Goal: Task Accomplishment & Management: Complete application form

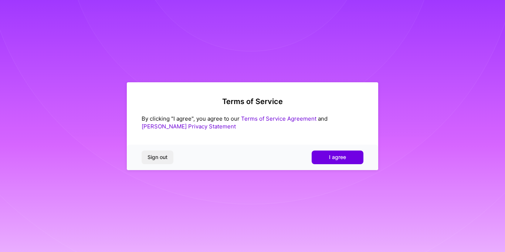
click at [346, 157] on button "I agree" at bounding box center [338, 157] width 52 height 13
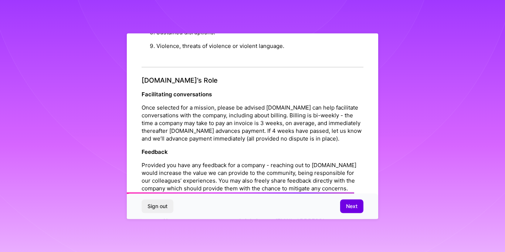
scroll to position [862, 0]
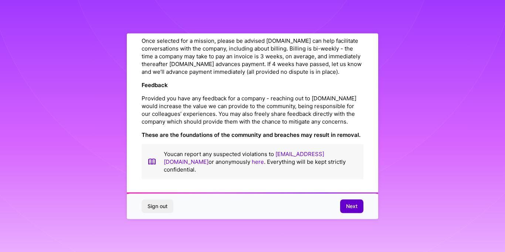
click at [348, 207] on span "Next" at bounding box center [351, 206] width 11 height 7
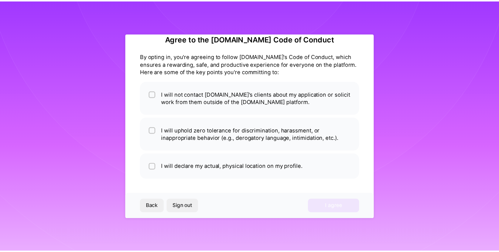
scroll to position [14, 0]
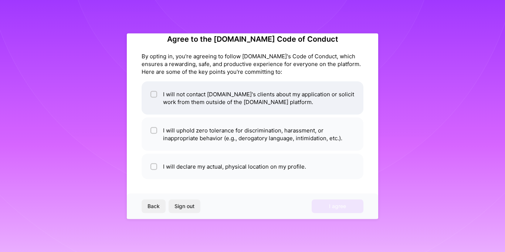
click at [263, 105] on li "I will not contact [DOMAIN_NAME]'s clients about my application or solicit work…" at bounding box center [253, 97] width 222 height 33
checkbox input "true"
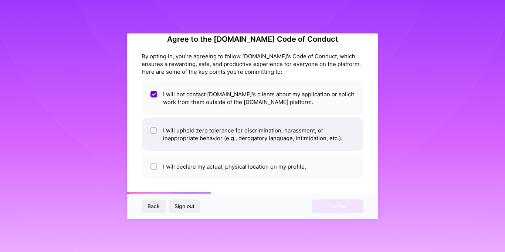
click at [270, 140] on li "I will uphold zero tolerance for discrimination, harassment, or inappropriate b…" at bounding box center [253, 134] width 222 height 33
checkbox input "true"
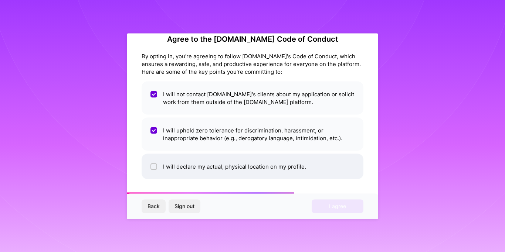
click at [251, 171] on li "I will declare my actual, physical location on my profile." at bounding box center [253, 167] width 222 height 26
checkbox input "true"
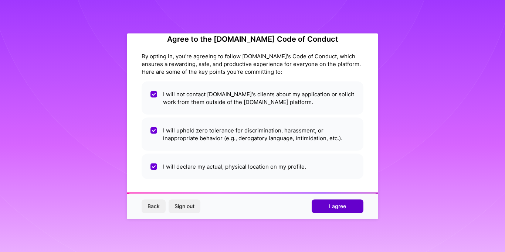
click at [342, 203] on button "I agree" at bounding box center [338, 206] width 52 height 13
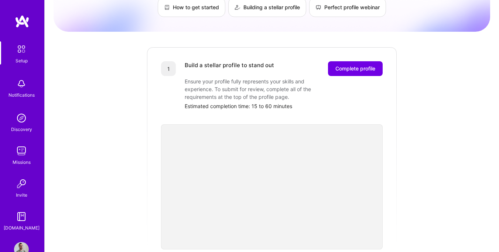
scroll to position [45, 0]
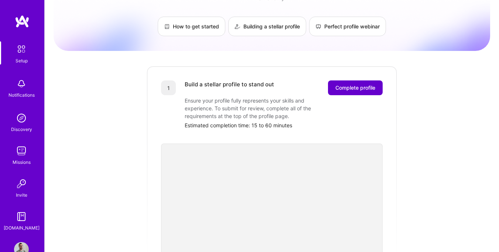
click at [367, 84] on span "Complete profile" at bounding box center [356, 87] width 40 height 7
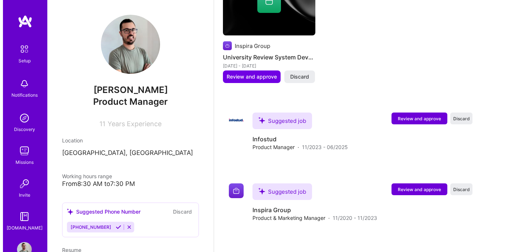
scroll to position [610, 0]
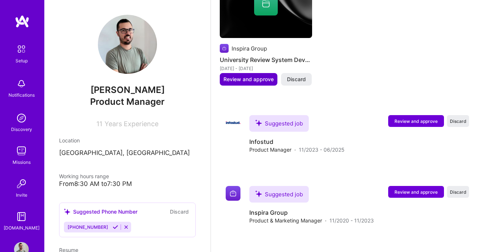
click at [256, 76] on span "Review and approve" at bounding box center [249, 79] width 50 height 7
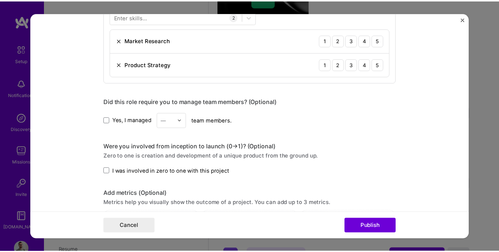
scroll to position [478, 0]
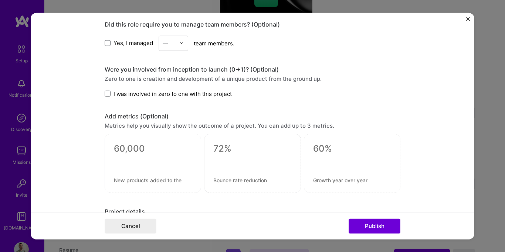
click at [468, 18] on img "Close" at bounding box center [468, 19] width 4 height 4
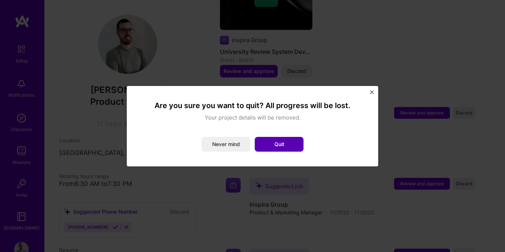
click at [291, 140] on button "Quit" at bounding box center [279, 144] width 49 height 15
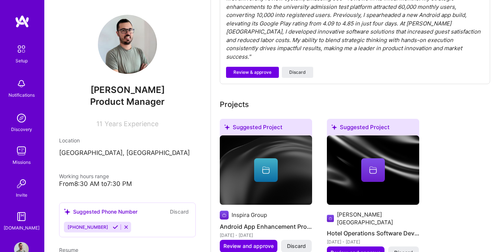
scroll to position [291, 0]
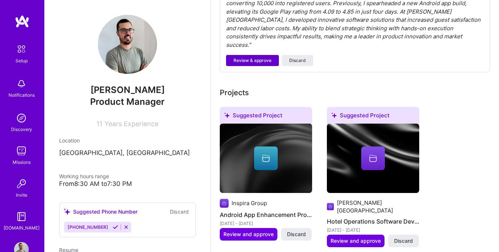
click at [256, 57] on span "Review & approve" at bounding box center [253, 60] width 38 height 7
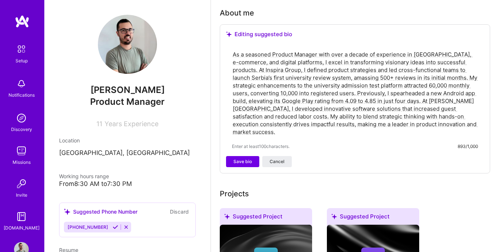
scroll to position [227, 0]
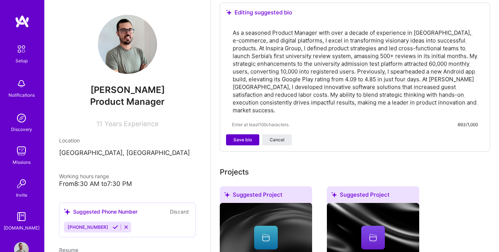
click at [244, 139] on span "Save bio" at bounding box center [243, 140] width 18 height 7
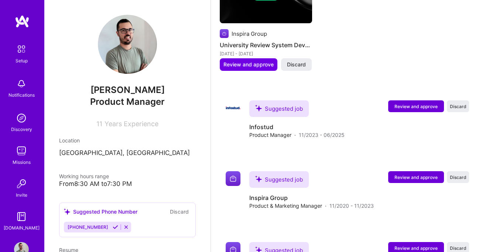
scroll to position [601, 0]
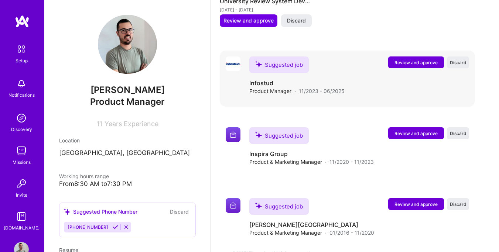
click at [412, 60] on span "Review and approve" at bounding box center [416, 63] width 43 height 6
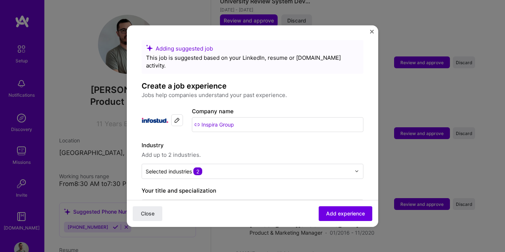
click at [370, 33] on img "Close" at bounding box center [372, 32] width 4 height 4
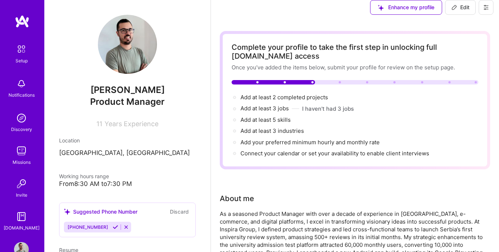
scroll to position [0, 0]
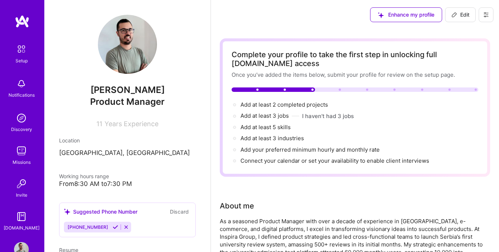
click at [324, 89] on div at bounding box center [355, 90] width 247 height 4
